Goal: Transaction & Acquisition: Purchase product/service

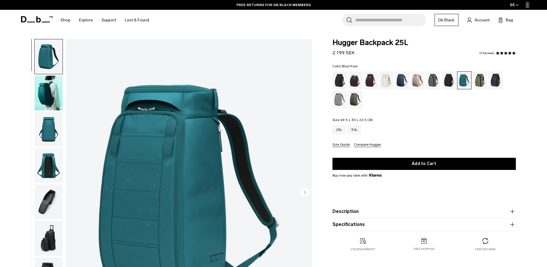
click at [398, 83] on div "Blue Hour" at bounding box center [402, 80] width 15 height 18
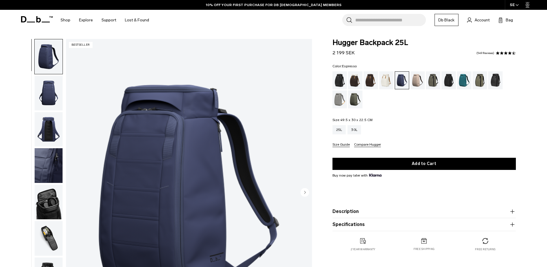
click at [374, 83] on div "Espresso" at bounding box center [371, 80] width 15 height 18
